Goal: Communication & Community: Answer question/provide support

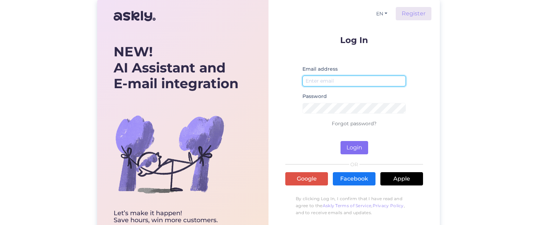
type input "[EMAIL_ADDRESS][DOMAIN_NAME]"
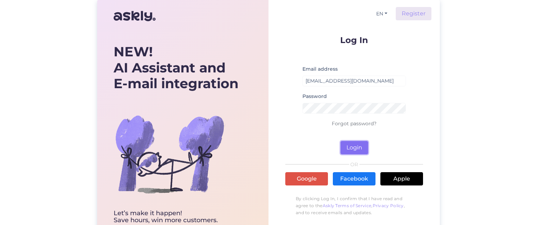
click at [348, 147] on button "Login" at bounding box center [354, 147] width 28 height 13
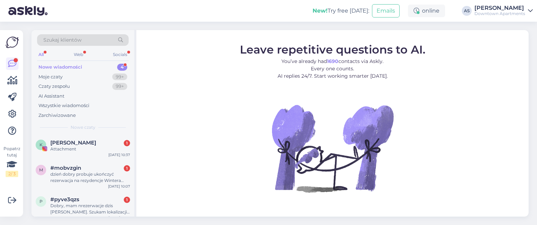
click at [73, 64] on div "Nowe wiadomości" at bounding box center [60, 67] width 44 height 7
click at [101, 143] on div "[PERSON_NAME] 1" at bounding box center [90, 142] width 80 height 6
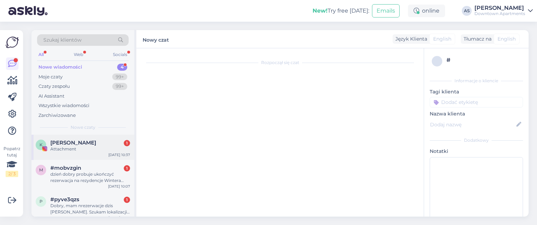
scroll to position [0, 0]
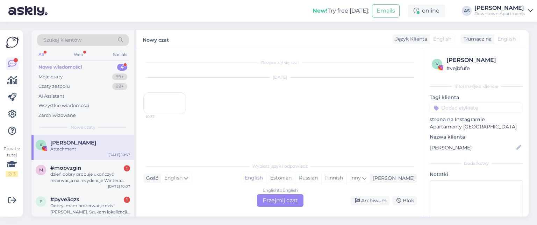
click at [165, 114] on div "10:37" at bounding box center [164, 103] width 43 height 22
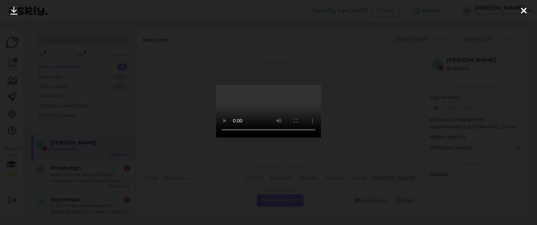
click at [521, 9] on icon at bounding box center [524, 11] width 6 height 9
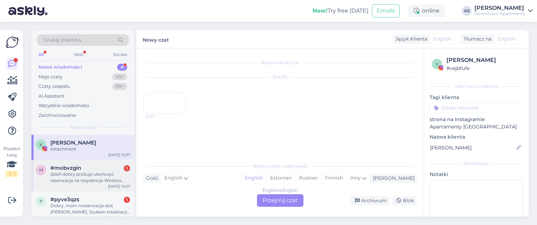
click at [76, 173] on div "dzień dobry probuje ukończyć rezerwacja na rezydencje Wintera [DATE]-[DATE] ale…" at bounding box center [90, 177] width 80 height 13
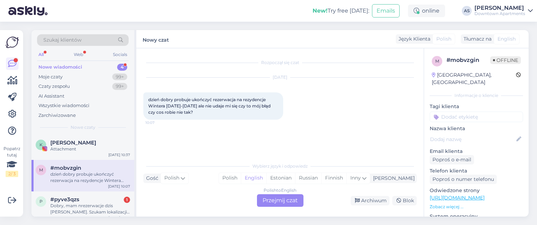
click at [281, 189] on div "Polish to English" at bounding box center [280, 190] width 33 height 6
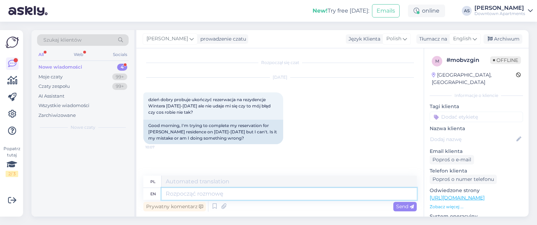
click at [288, 190] on textarea at bounding box center [288, 194] width 255 height 12
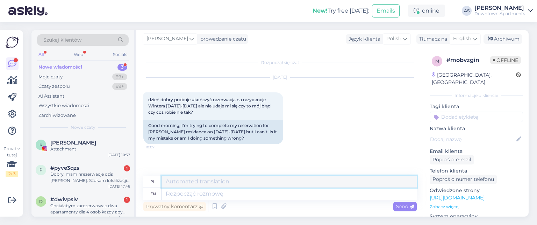
click at [208, 182] on textarea at bounding box center [288, 181] width 255 height 12
click at [466, 40] on span "English" at bounding box center [462, 39] width 18 height 8
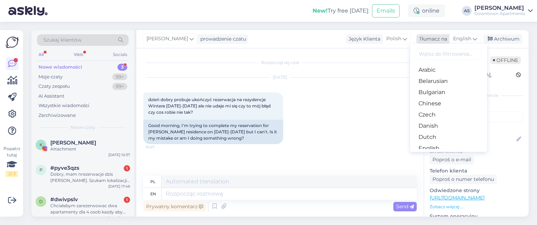
drag, startPoint x: 460, startPoint y: 39, endPoint x: 436, endPoint y: 37, distance: 23.8
click at [460, 38] on span "English" at bounding box center [462, 39] width 18 height 8
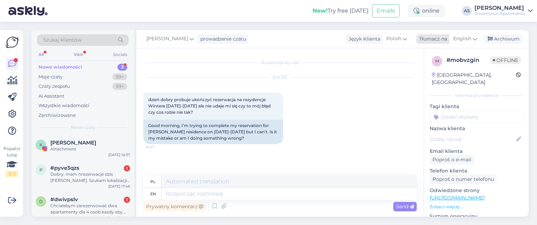
click at [435, 37] on div "Tłumacz na" at bounding box center [431, 38] width 31 height 7
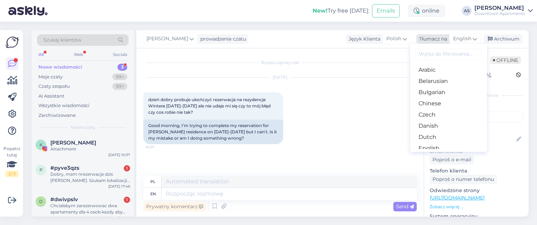
click at [434, 37] on div "Tłumacz na" at bounding box center [431, 38] width 31 height 7
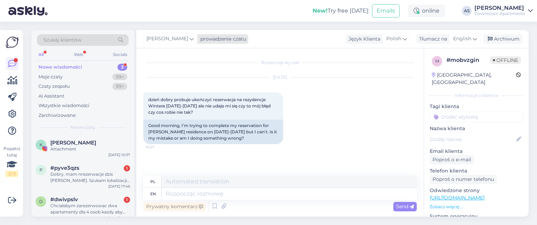
click at [223, 40] on div "prowadzenie czatu" at bounding box center [222, 38] width 49 height 7
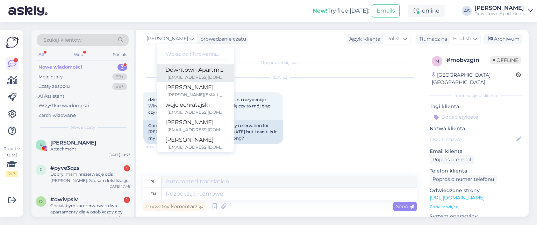
click at [204, 70] on div "Downtown Apartments" at bounding box center [195, 70] width 60 height 8
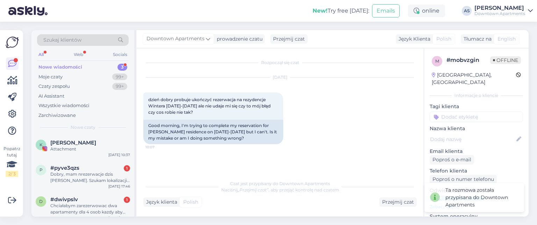
click at [258, 189] on icon "„Przejmij czat”" at bounding box center [253, 189] width 31 height 5
click at [405, 203] on div "Przejmij czat" at bounding box center [397, 201] width 37 height 9
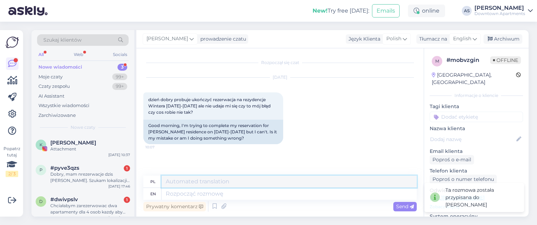
click at [183, 179] on textarea at bounding box center [288, 181] width 255 height 12
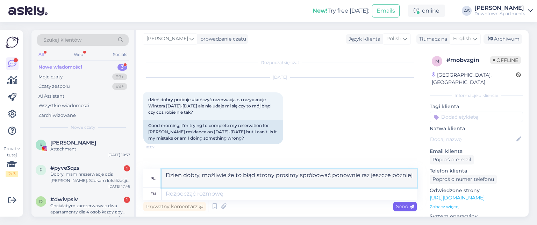
type textarea "Dzień dobry, możliwie że to błąd strony prosimy spróbować ponownie raz jeszcze …"
click at [407, 203] on span "Send" at bounding box center [405, 206] width 18 height 6
drag, startPoint x: 194, startPoint y: 181, endPoint x: 125, endPoint y: 156, distance: 73.3
click at [125, 156] on div "Szukaj klientów All Web Socials Nowe wiadomości 3 Moje czaty 99+ Czaty zespołu …" at bounding box center [279, 123] width 497 height 186
click at [200, 194] on textarea at bounding box center [288, 194] width 255 height 12
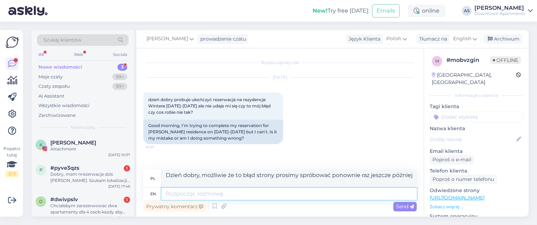
paste textarea ""Good day, it may be a website error — please try again later.""
type textarea ""Good day, it may be a website error — please try again later.""
type textarea "Dzień dobry, prawdopodobnie wystąpił błąd witryny — prosimy spróbować ponownie …"
type textarea ""Good day, it may be a website error — please try again later."
type textarea "Dzień dobry, prawdopodobnie wystąpił błąd witryny — prosimy spróbować ponownie …"
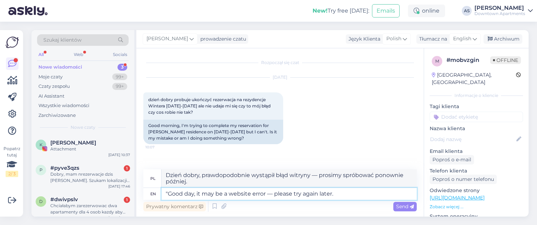
drag, startPoint x: 168, startPoint y: 195, endPoint x: 248, endPoint y: 213, distance: 82.0
click at [169, 194] on textarea ""Good day, it may be a website error — please try again later." at bounding box center [288, 194] width 255 height 12
type textarea "Good day, it may be a website error — please try again later."
click at [414, 206] on icon at bounding box center [412, 206] width 4 height 4
click at [401, 214] on div "Rozpoczął się czat [DATE] dzień dobry probuje ukończyć rezerwacja na rezydencje…" at bounding box center [279, 132] width 287 height 168
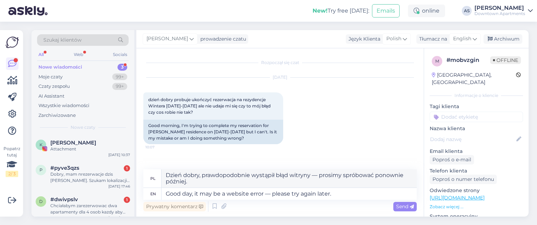
click at [401, 211] on div "Prywatny komentarz Send" at bounding box center [279, 206] width 273 height 13
click at [401, 208] on span "Send" at bounding box center [405, 206] width 18 height 6
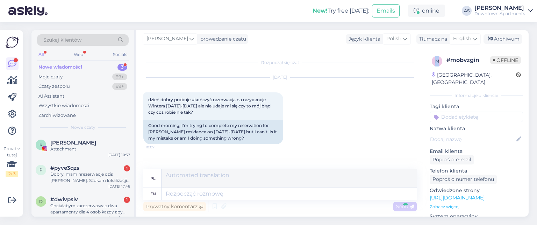
click at [401, 208] on div "Rozpoczął się czat [DATE] dzień dobry probuje ukończyć rezerwacja na rezydencje…" at bounding box center [279, 132] width 287 height 168
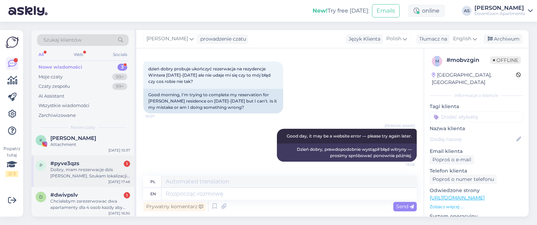
scroll to position [6, 0]
click at [100, 179] on div "p #pyve3qzs 1 Dobry, mam nrezerwacje dzis [PERSON_NAME]. Szukam lokalizacji. Cz…" at bounding box center [82, 169] width 103 height 31
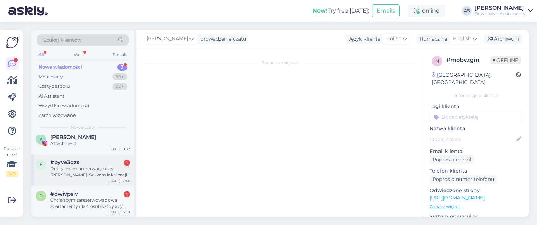
scroll to position [0, 0]
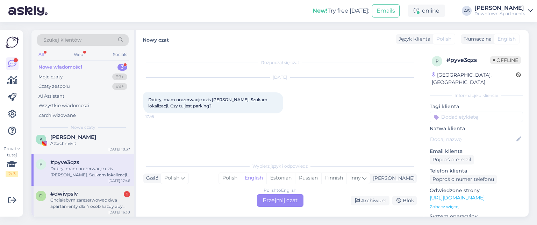
click at [80, 202] on div "Chciałabym zarezerwowac dwa apartamenty dla 4 osob kazdy aby byly blisko siebie" at bounding box center [90, 203] width 80 height 13
